Goal: Task Accomplishment & Management: Complete application form

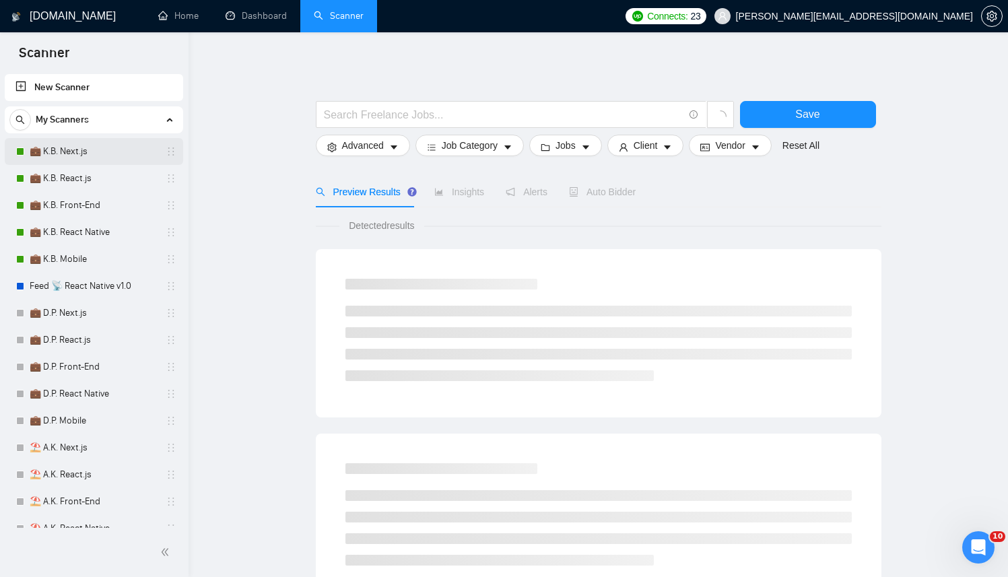
click at [88, 149] on link "💼 K.B. Next.js" at bounding box center [94, 151] width 128 height 27
click at [77, 201] on link "💼 K.B. Front-End" at bounding box center [94, 205] width 128 height 27
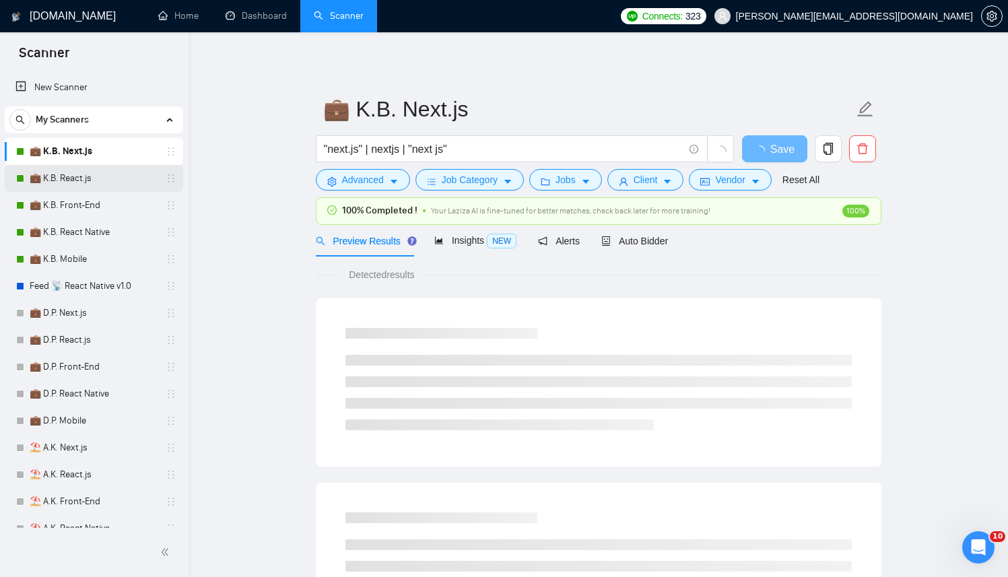
click at [103, 177] on link "💼 K.B. React.js" at bounding box center [94, 178] width 128 height 27
click at [90, 208] on link "💼 K.B. Front-End" at bounding box center [94, 205] width 128 height 27
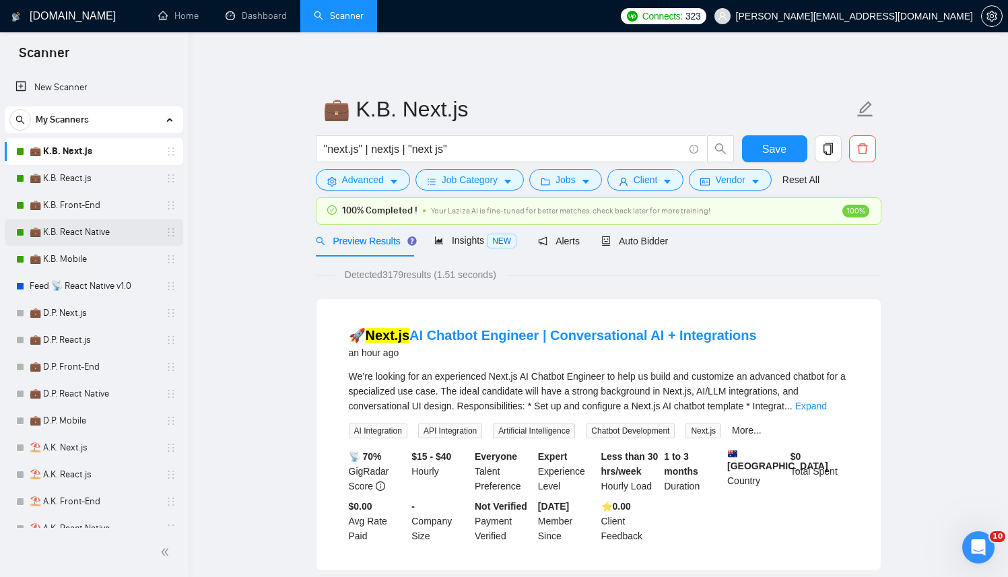
click at [92, 236] on link "💼 K.B. React Native" at bounding box center [94, 232] width 128 height 27
click at [80, 263] on link "💼 K.B. Mobile" at bounding box center [94, 259] width 128 height 27
click at [646, 236] on span "Auto Bidder" at bounding box center [634, 241] width 67 height 11
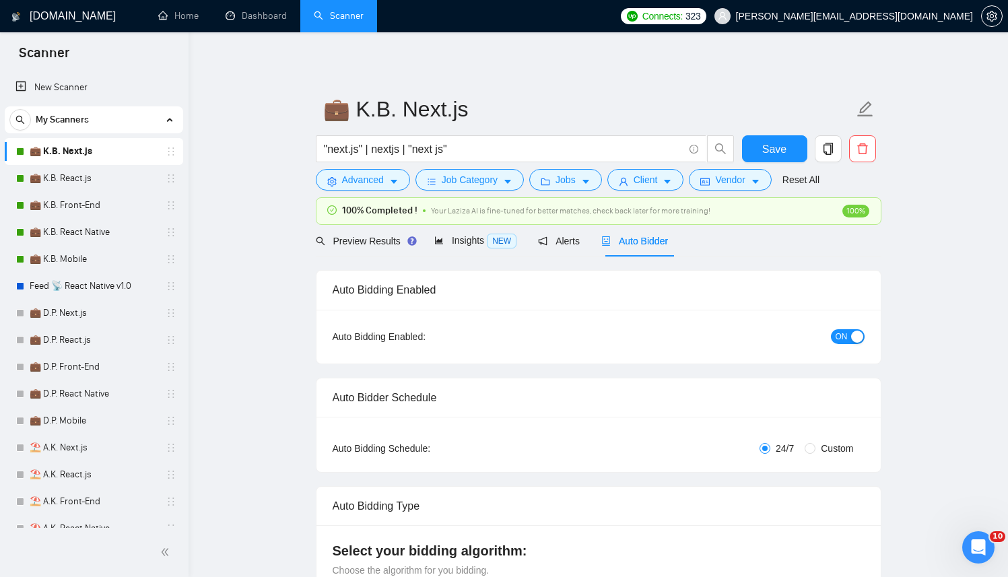
checkbox input "true"
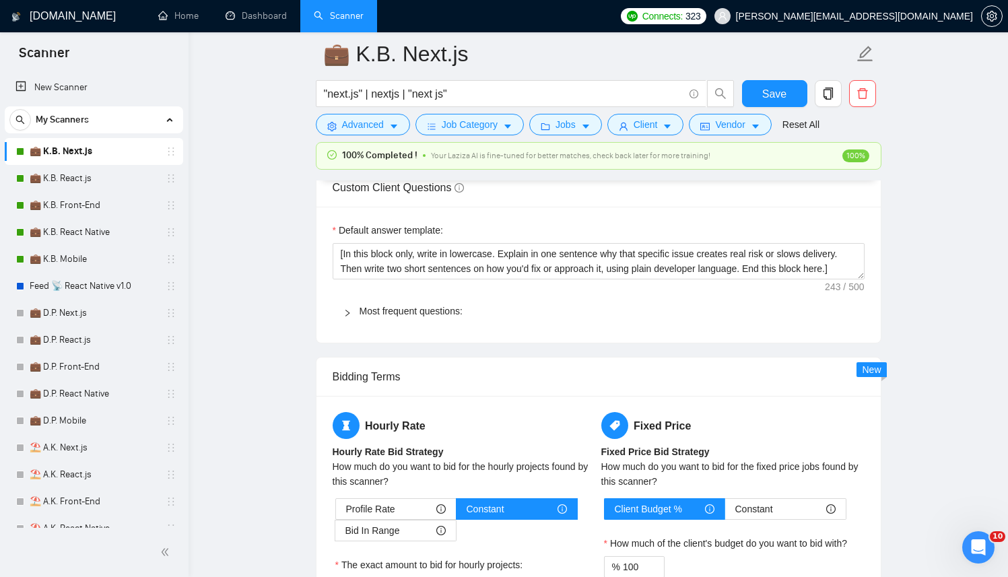
scroll to position [1928, 0]
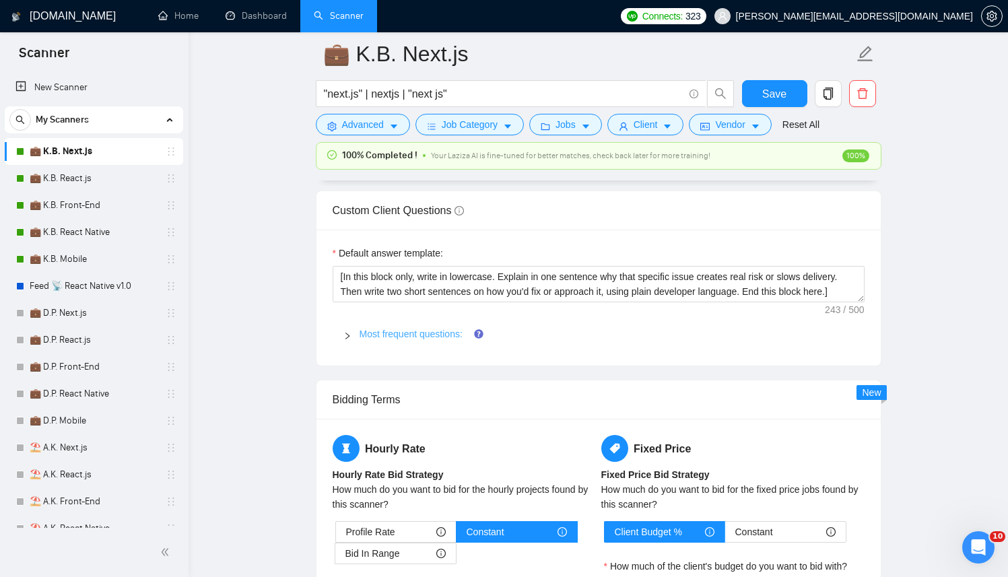
click at [414, 339] on link "Most frequent questions:" at bounding box center [411, 334] width 103 height 11
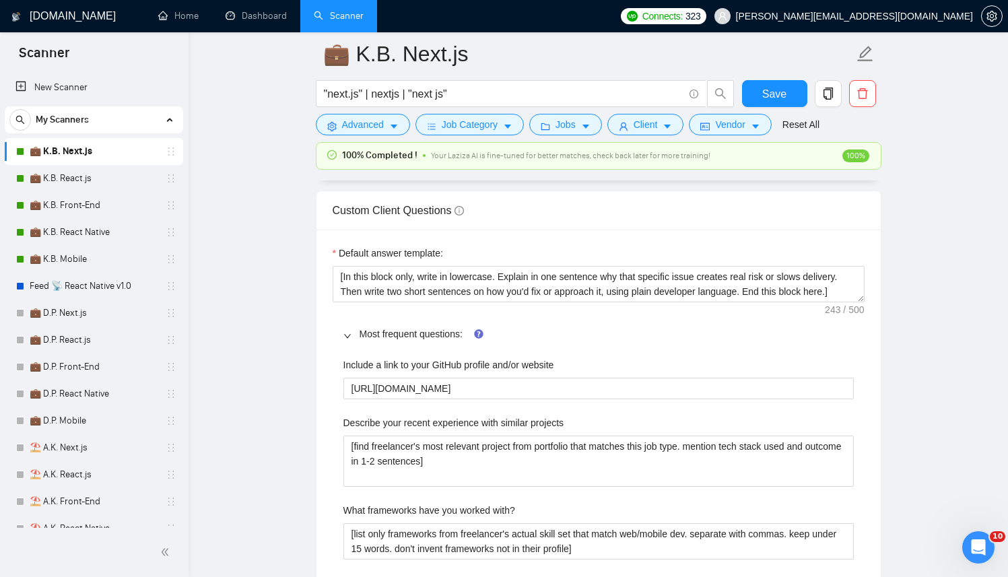
scroll to position [1939, 0]
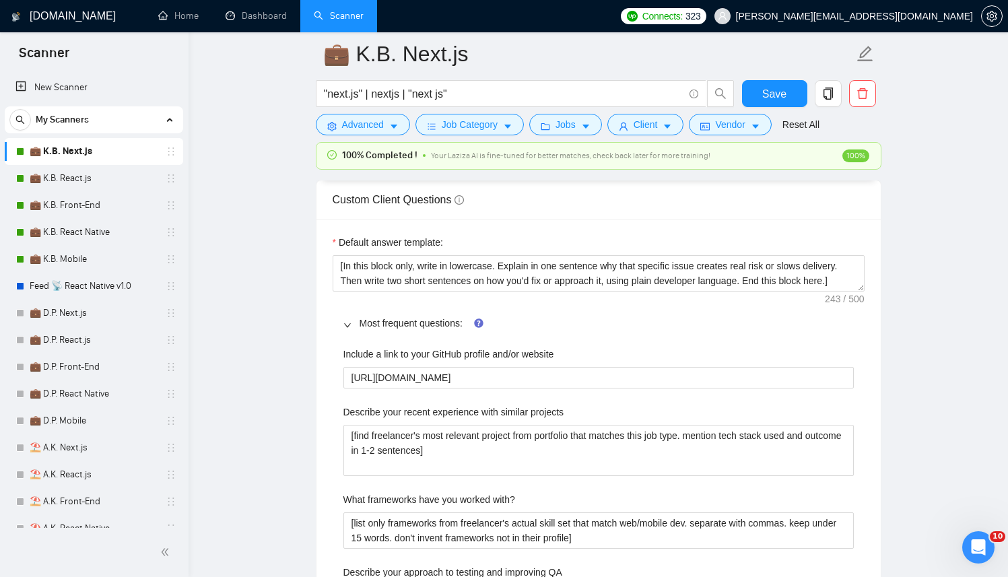
click at [543, 362] on label "Include a link to your GitHub profile and/or website" at bounding box center [448, 354] width 211 height 15
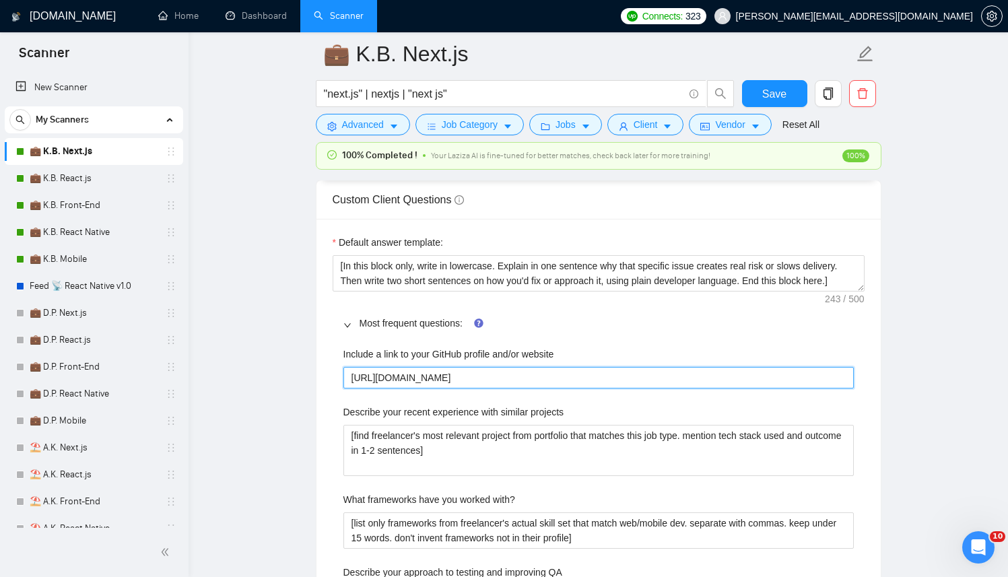
click at [543, 379] on website "[URL][DOMAIN_NAME]" at bounding box center [598, 378] width 510 height 22
click at [532, 389] on website "[URL][DOMAIN_NAME]" at bounding box center [598, 378] width 510 height 22
paste website "berko228"
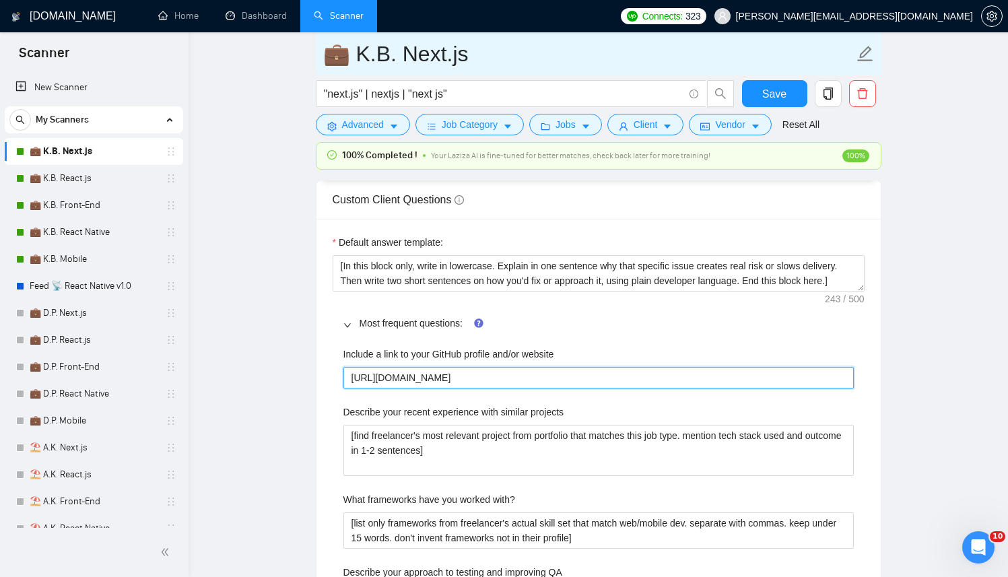
type website "[URL][DOMAIN_NAME]"
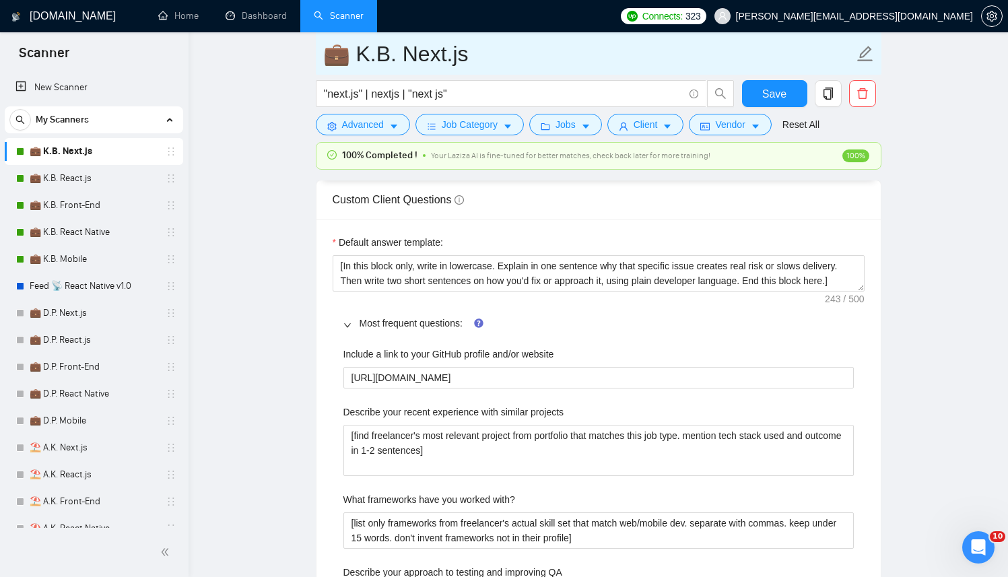
click at [788, 63] on input "💼 K.B. Next.js" at bounding box center [588, 54] width 531 height 34
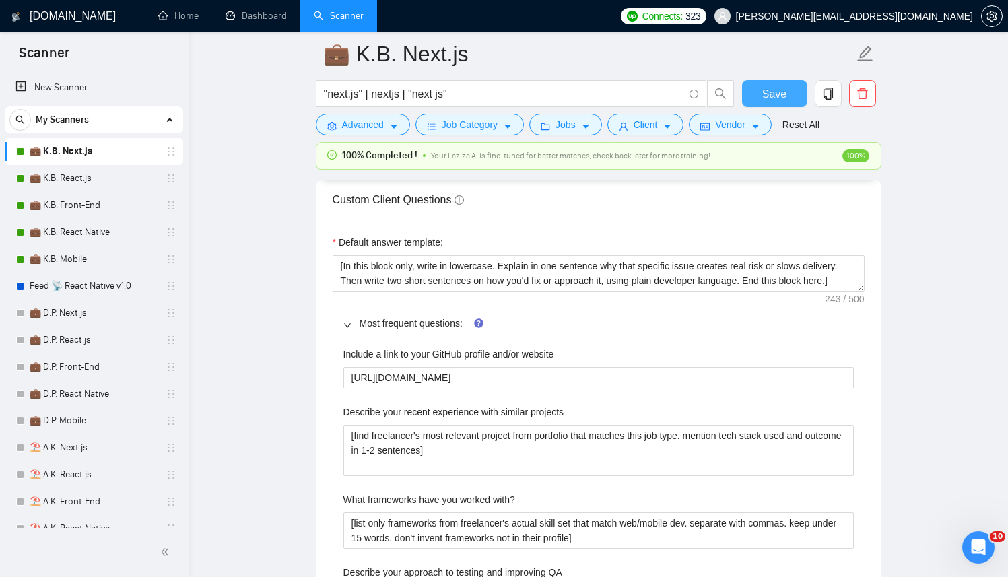
click at [783, 86] on span "Save" at bounding box center [774, 94] width 24 height 17
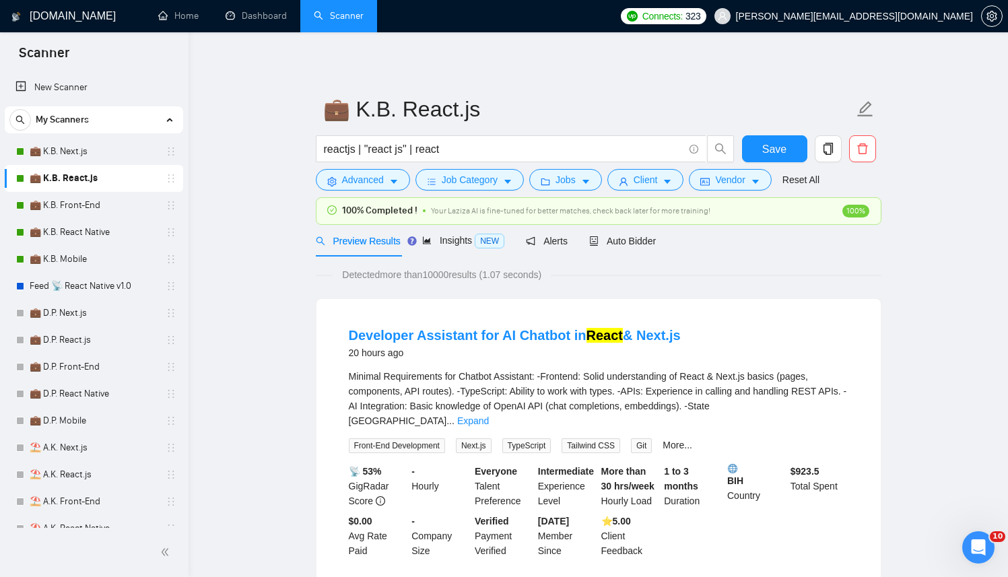
scroll to position [14, 0]
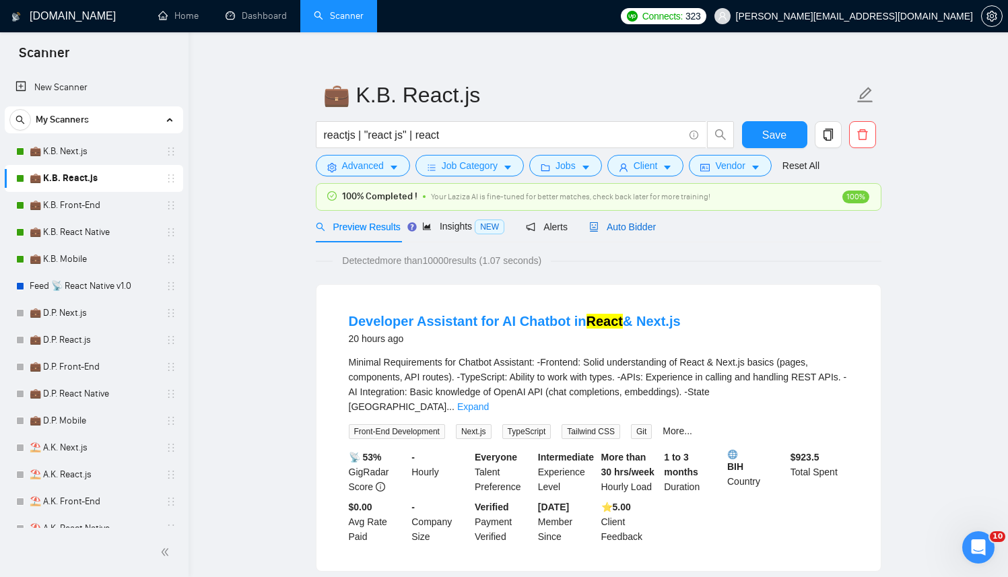
click at [634, 226] on span "Auto Bidder" at bounding box center [622, 227] width 67 height 11
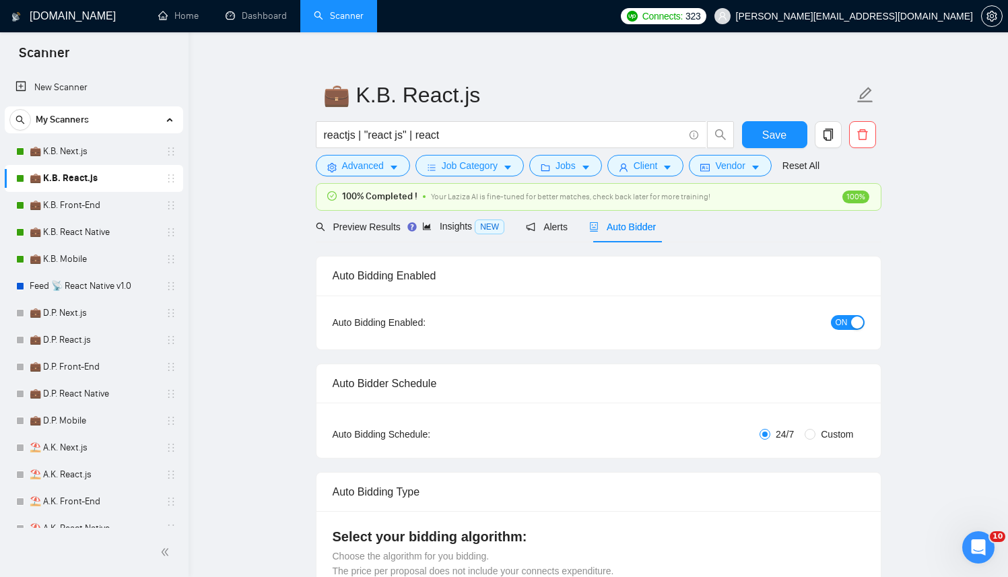
checkbox input "true"
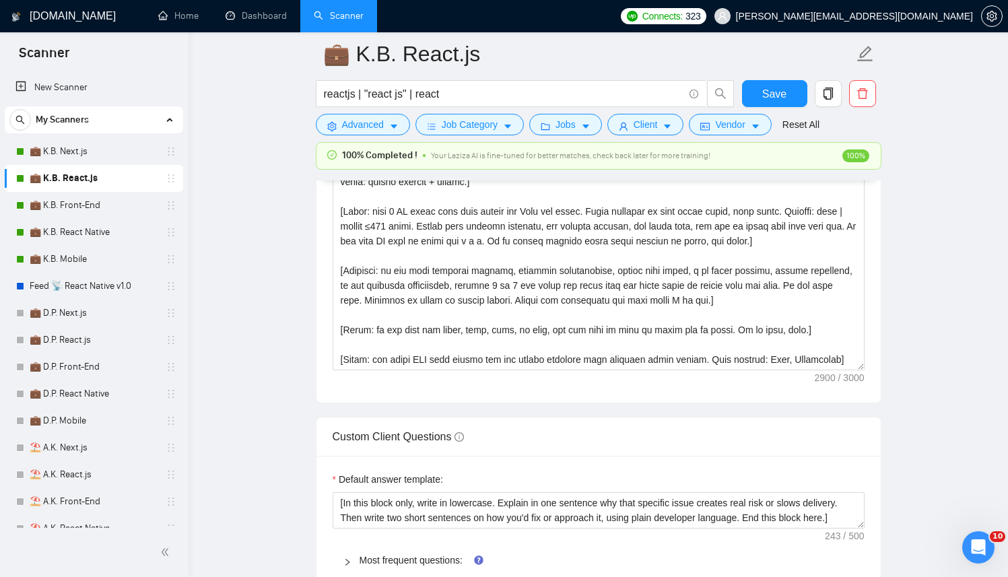
scroll to position [1933, 0]
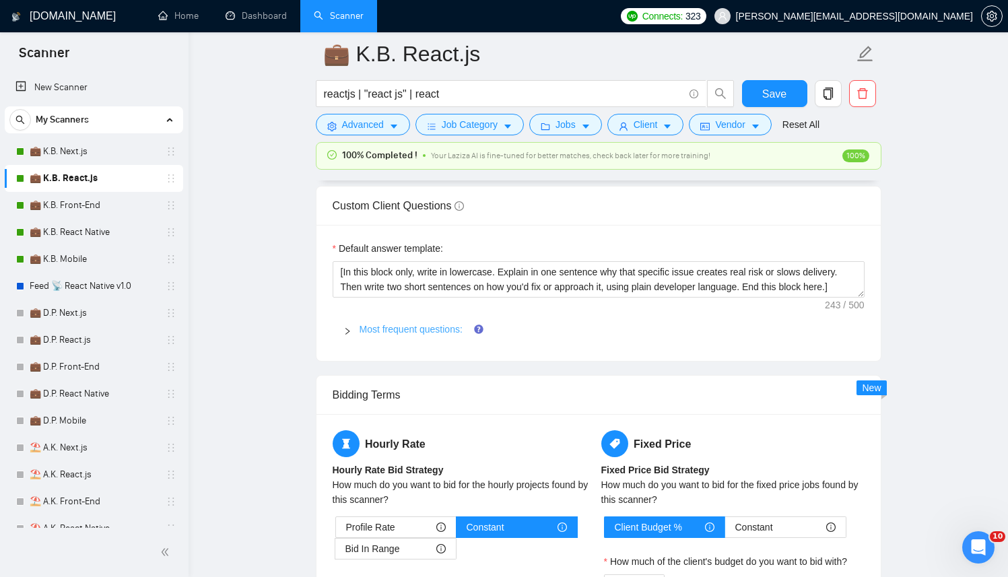
click at [425, 331] on link "Most frequent questions:" at bounding box center [411, 329] width 103 height 11
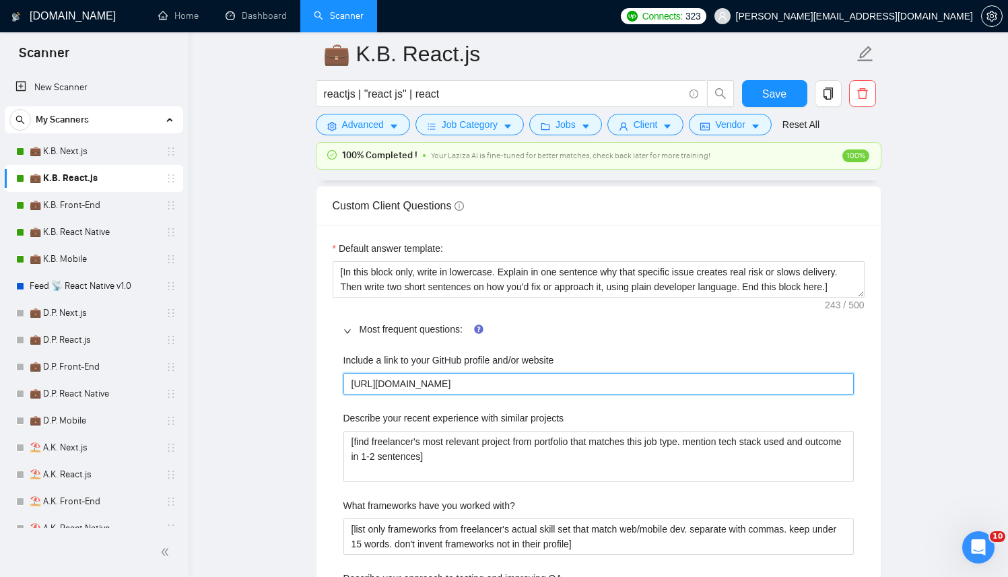
click at [470, 386] on website "[URL][DOMAIN_NAME]" at bounding box center [598, 384] width 510 height 22
paste website "berko228"
type website "[URL][DOMAIN_NAME]"
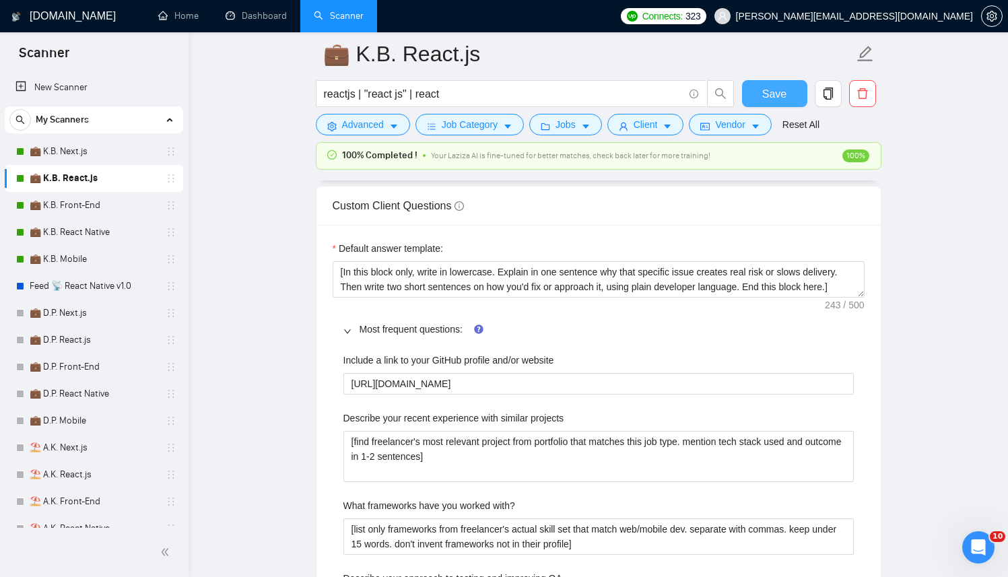
click at [756, 82] on button "Save" at bounding box center [774, 93] width 65 height 27
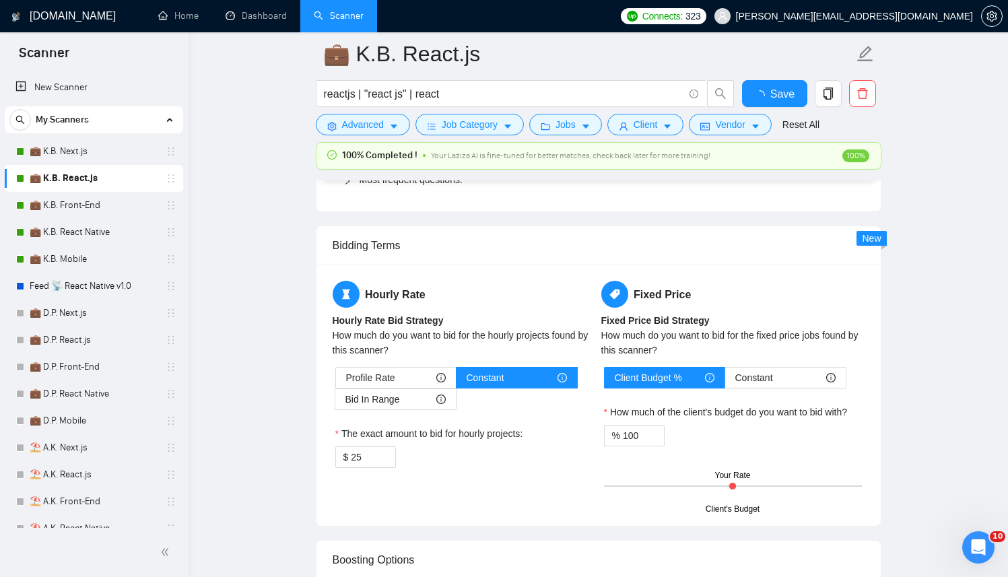
checkbox input "true"
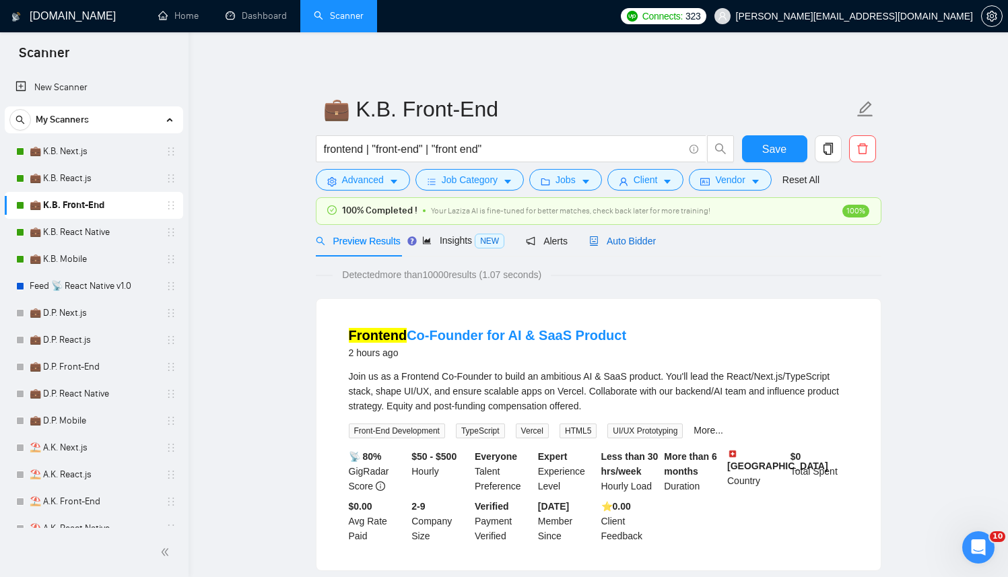
click at [634, 241] on span "Auto Bidder" at bounding box center [622, 241] width 67 height 11
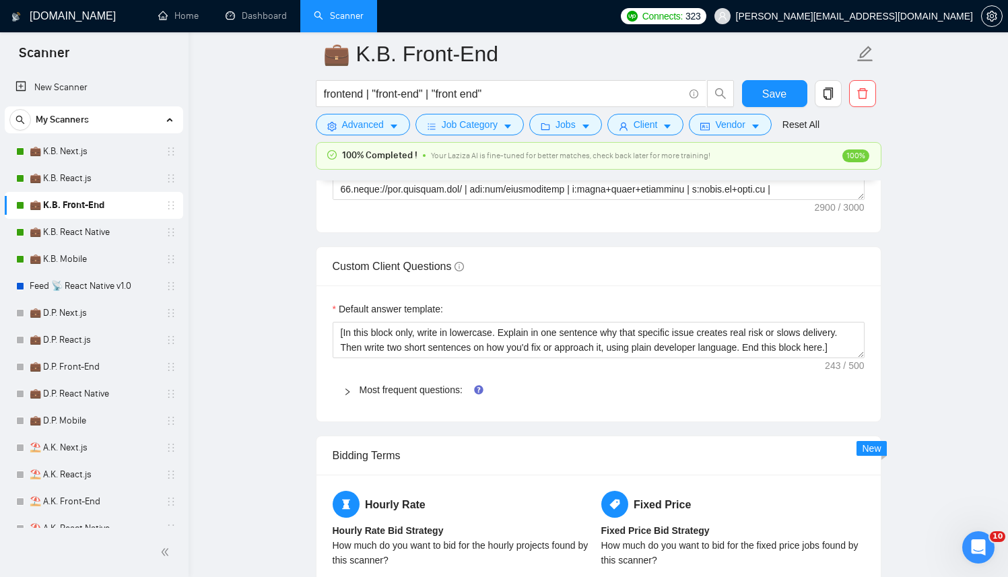
scroll to position [1766, 0]
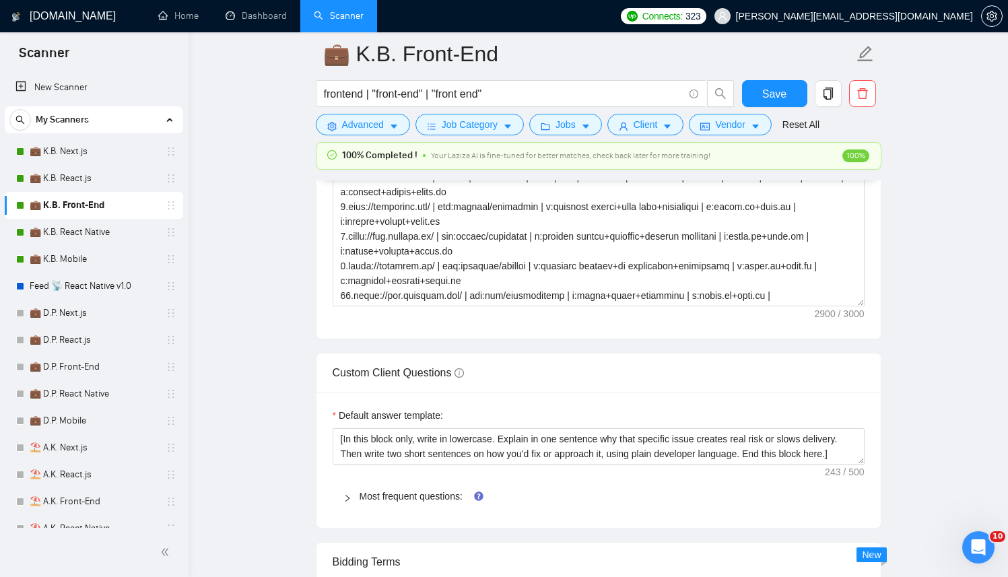
click at [387, 489] on span "Most frequent questions:" at bounding box center [607, 496] width 494 height 15
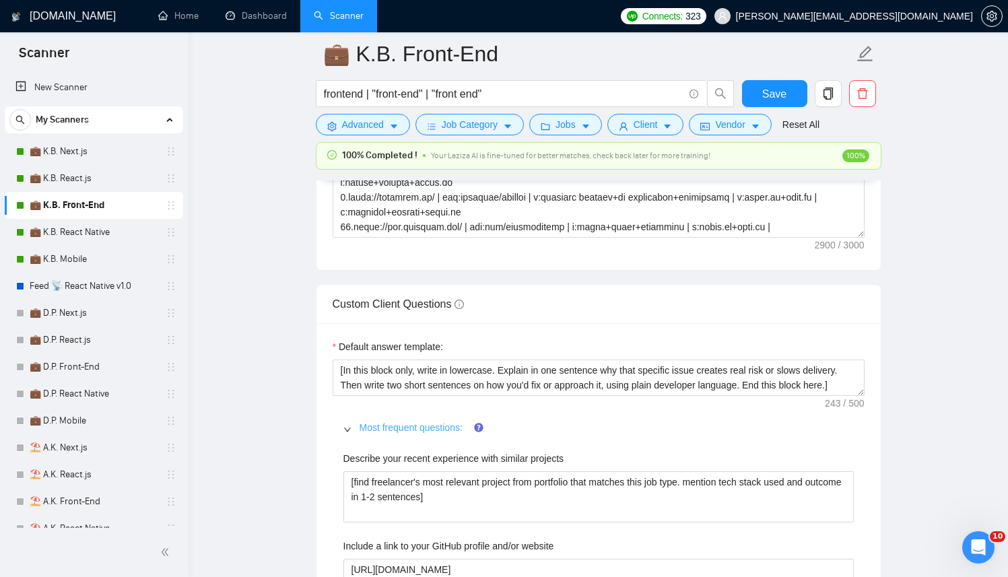
scroll to position [1873, 0]
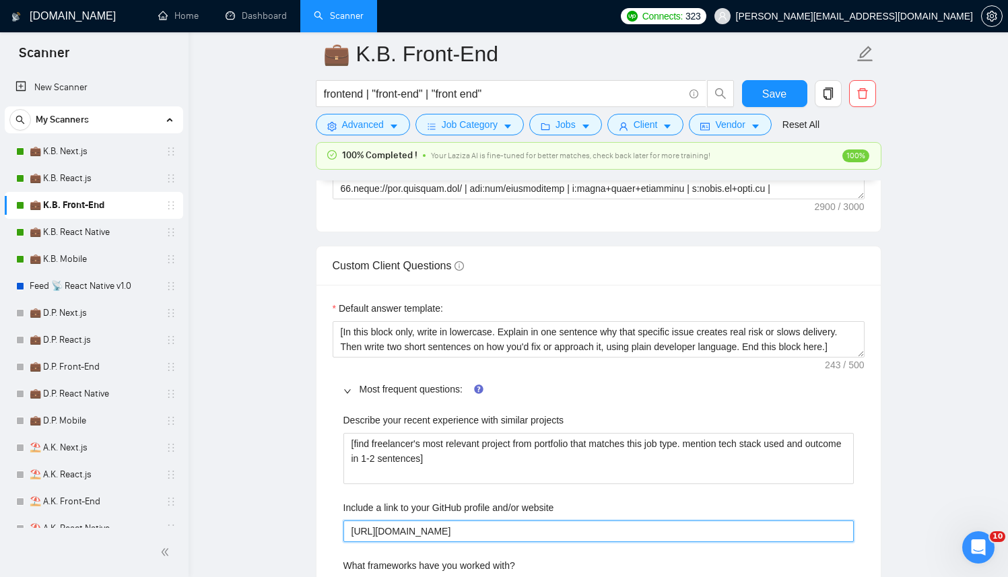
click at [396, 535] on website "[URL][DOMAIN_NAME]" at bounding box center [598, 532] width 510 height 22
paste website "berko228"
type website "[URL][DOMAIN_NAME]"
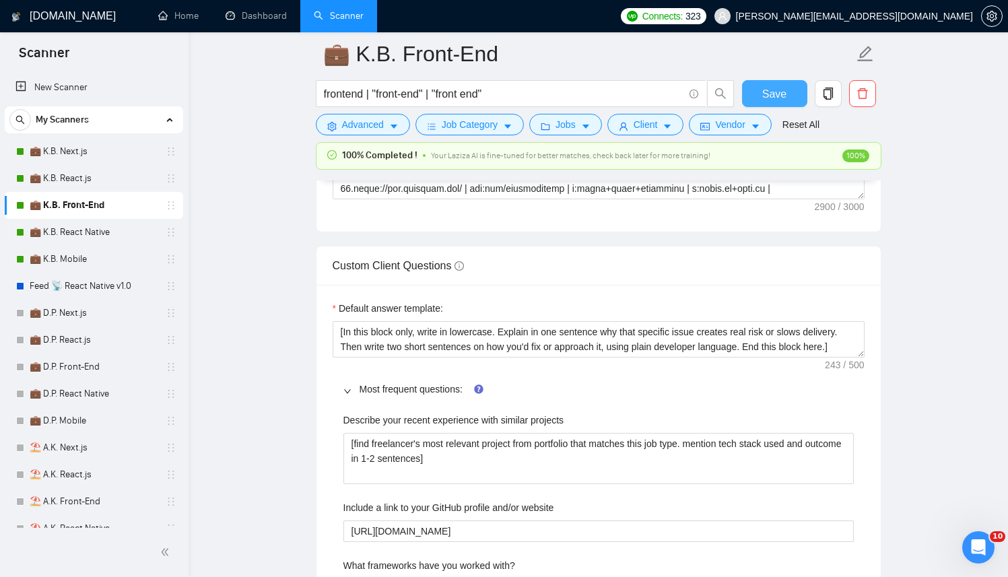
click at [774, 92] on span "Save" at bounding box center [774, 94] width 24 height 17
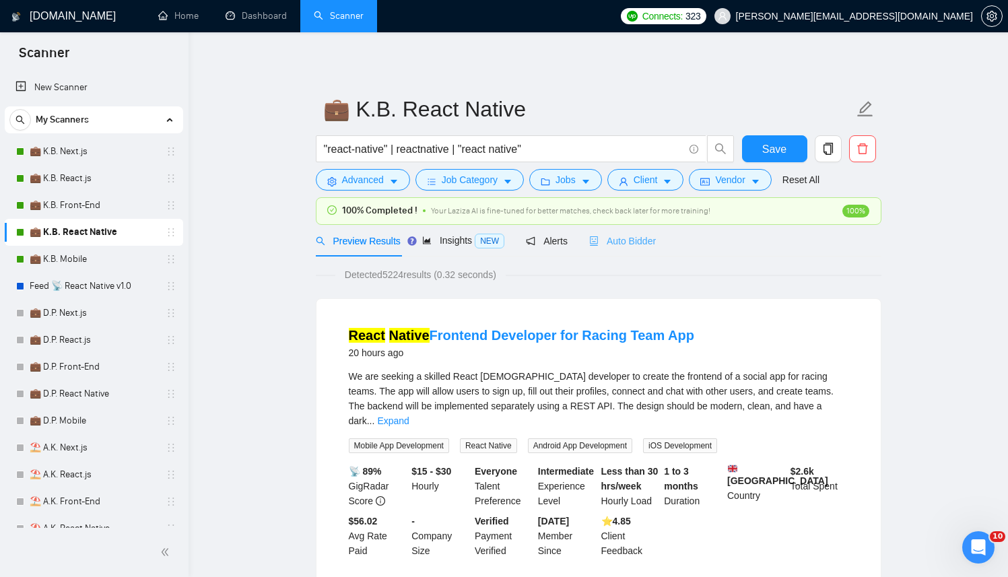
click at [626, 248] on div "Auto Bidder" at bounding box center [622, 241] width 67 height 32
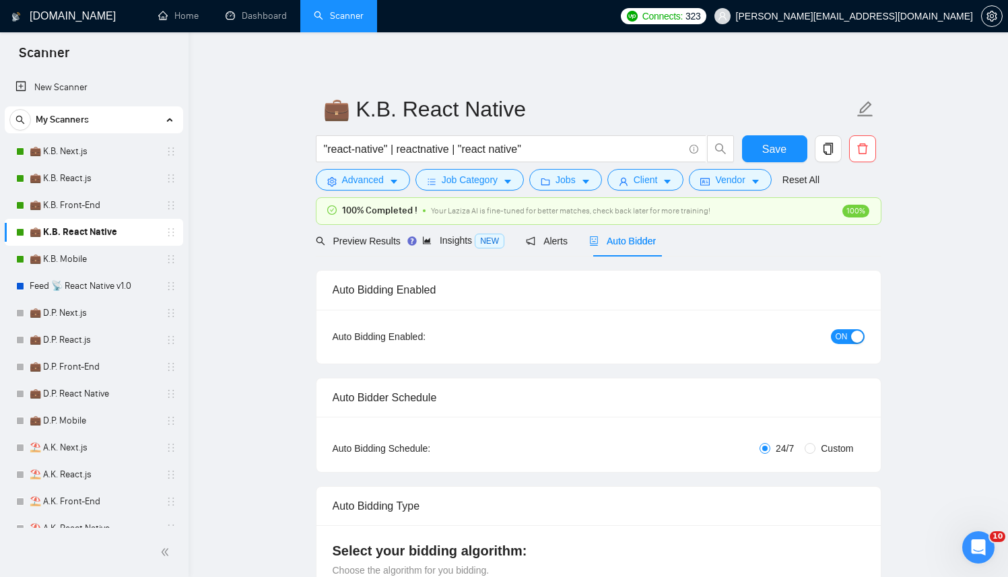
checkbox input "true"
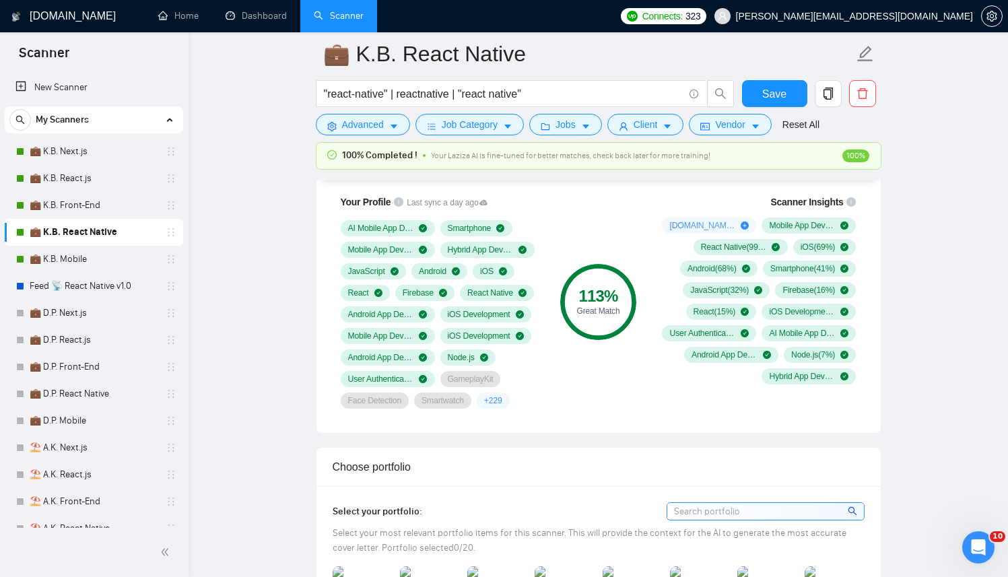
scroll to position [1283, 0]
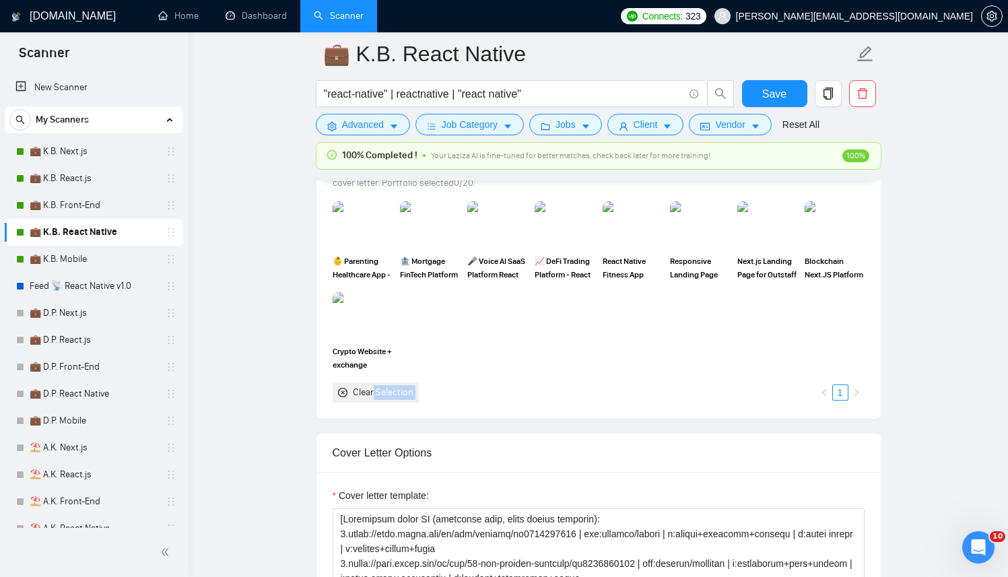
drag, startPoint x: 374, startPoint y: 393, endPoint x: 616, endPoint y: 391, distance: 242.4
click at [616, 391] on div "Clear Selection 1" at bounding box center [599, 392] width 532 height 20
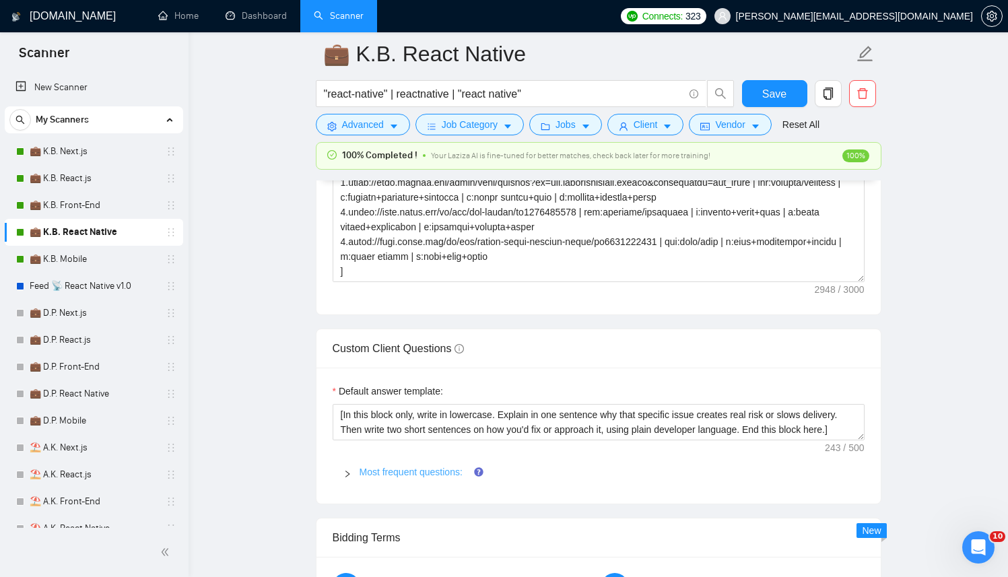
click at [455, 475] on link "Most frequent questions:" at bounding box center [411, 472] width 103 height 11
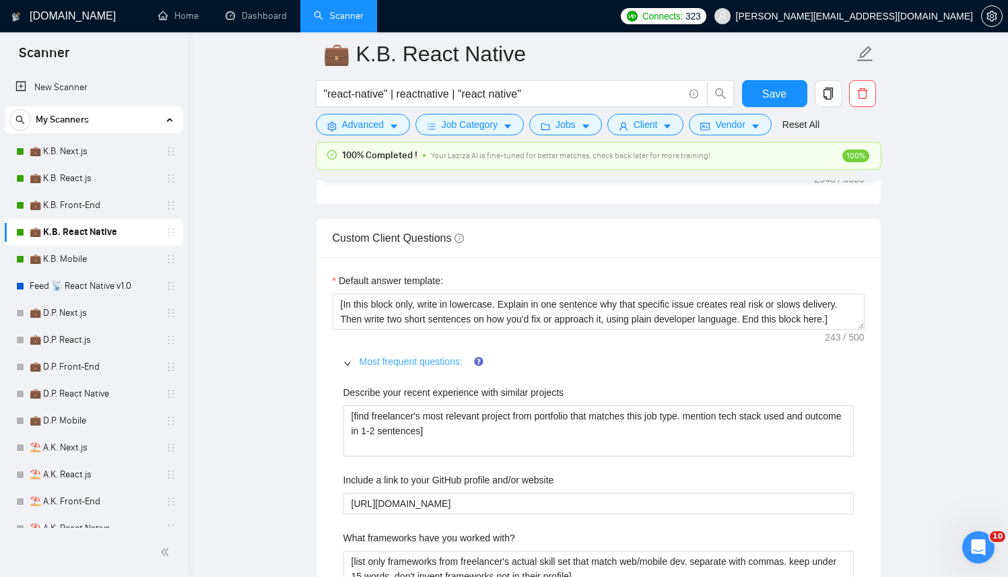
scroll to position [1936, 0]
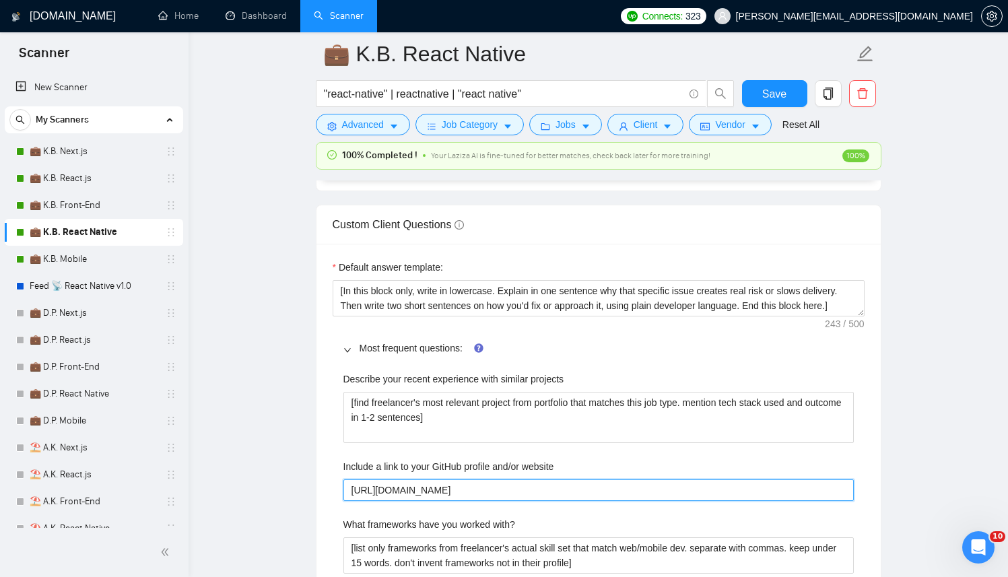
click at [457, 483] on website "[URL][DOMAIN_NAME]" at bounding box center [598, 490] width 510 height 22
paste website "berko228"
type website "[URL][DOMAIN_NAME]"
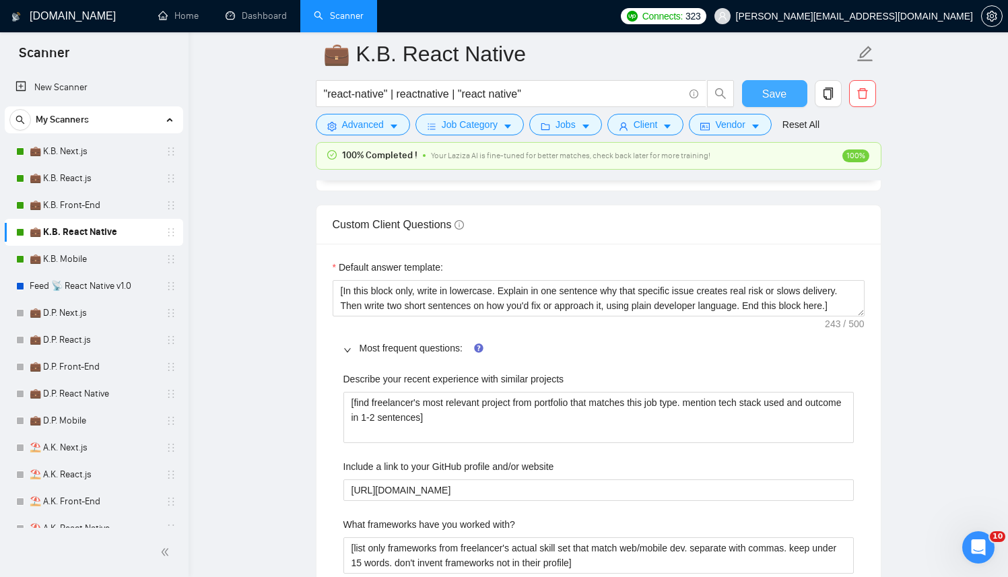
click at [778, 102] on button "Save" at bounding box center [774, 93] width 65 height 27
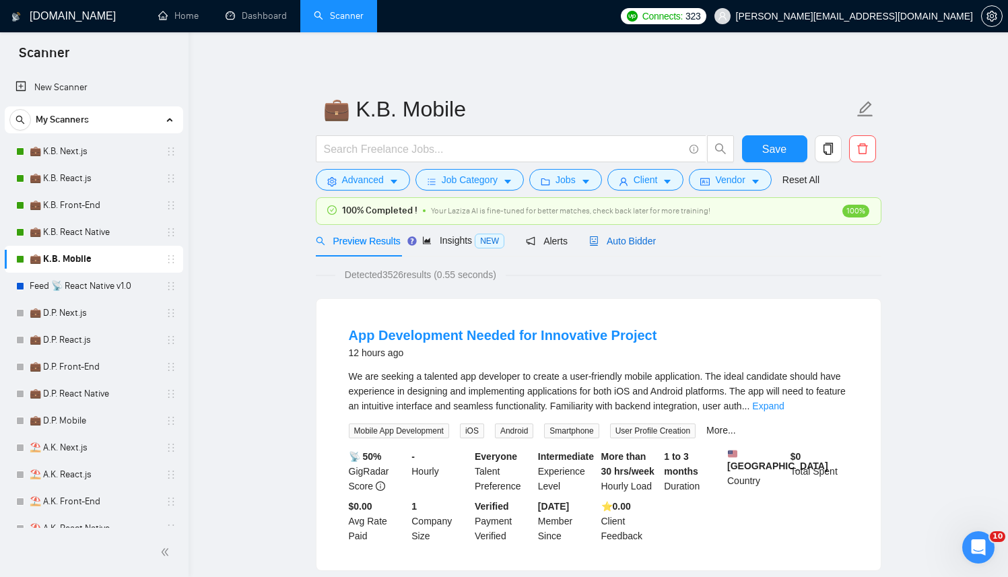
click at [655, 242] on span "Auto Bidder" at bounding box center [622, 241] width 67 height 11
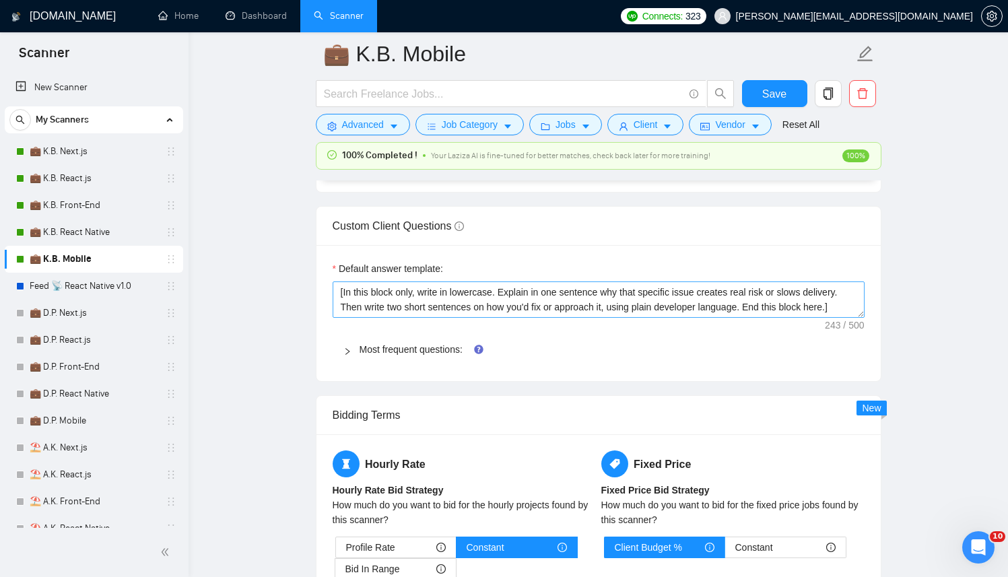
scroll to position [1941, 0]
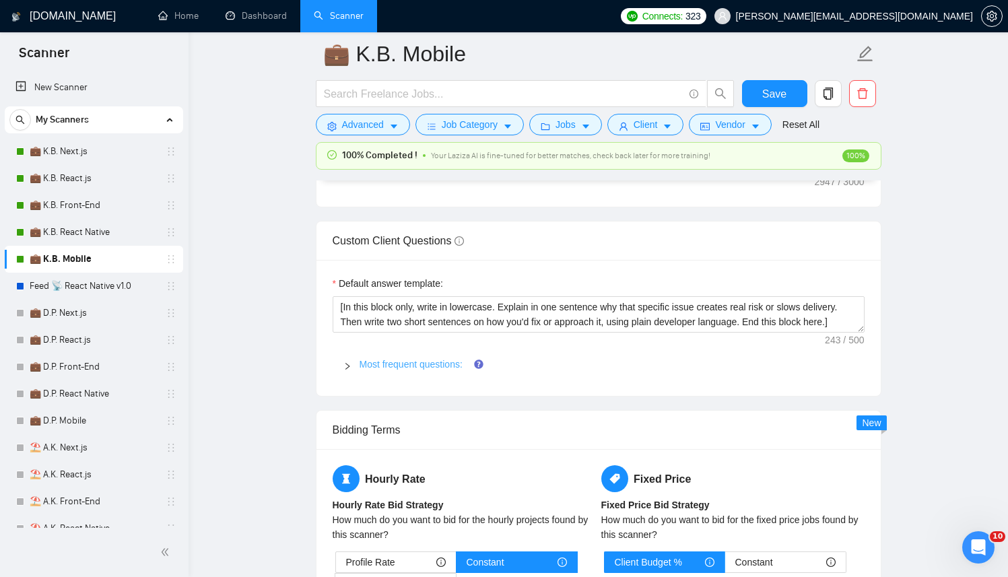
click at [413, 363] on link "Most frequent questions:" at bounding box center [411, 364] width 103 height 11
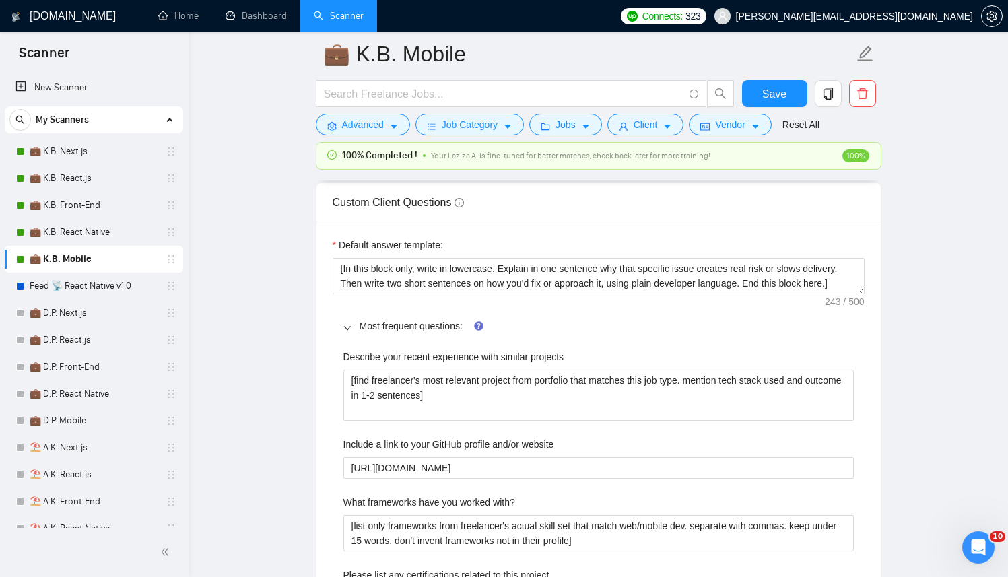
scroll to position [2032, 0]
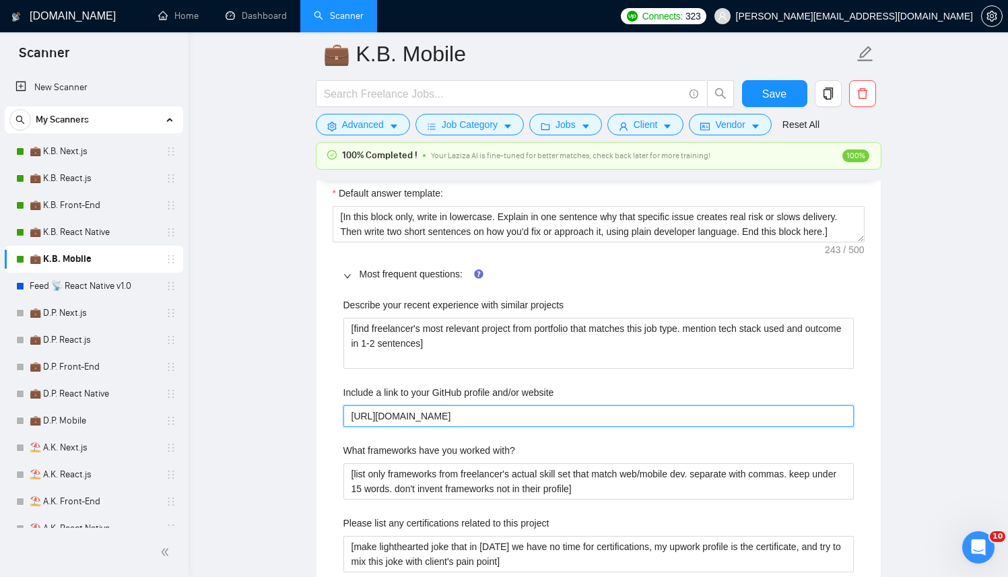
click at [545, 412] on website "[URL][DOMAIN_NAME]" at bounding box center [598, 416] width 510 height 22
paste website "berko228"
type website "[URL][DOMAIN_NAME]"
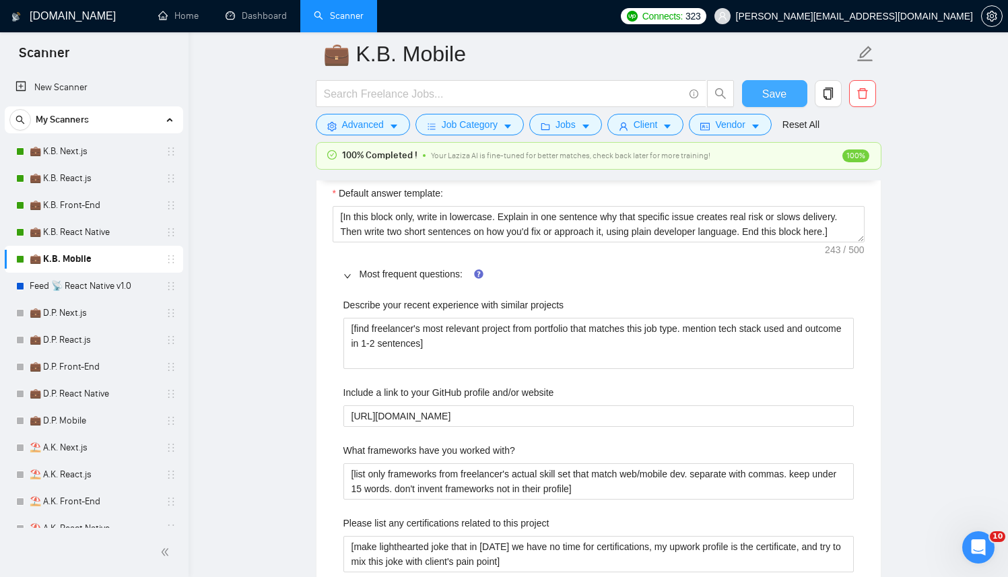
click at [782, 84] on button "Save" at bounding box center [774, 93] width 65 height 27
